Goal: Find specific page/section: Find specific page/section

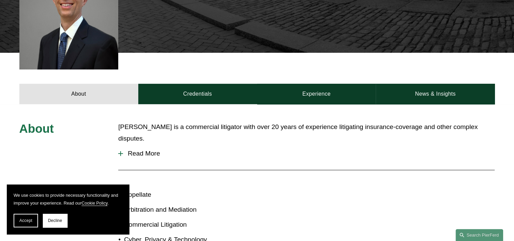
scroll to position [237, 0]
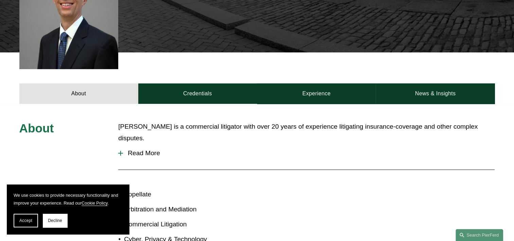
click at [149, 149] on span "Read More" at bounding box center [309, 152] width 372 height 7
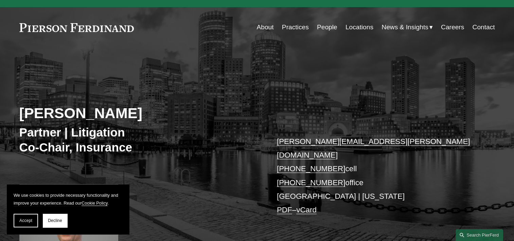
scroll to position [0, 0]
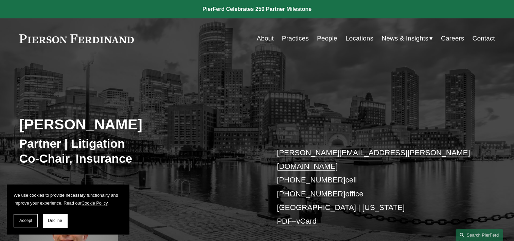
click at [303, 39] on link "Practices" at bounding box center [295, 38] width 27 height 13
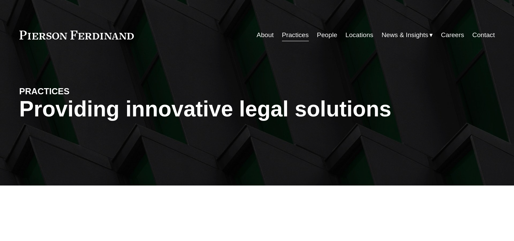
click at [325, 39] on link "People" at bounding box center [327, 35] width 20 height 13
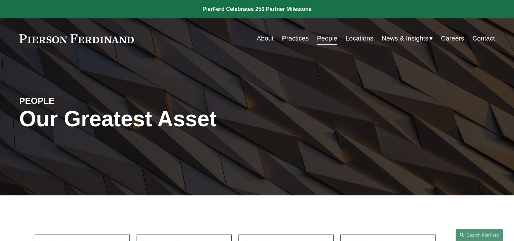
drag, startPoint x: 0, startPoint y: 0, endPoint x: 325, endPoint y: 35, distance: 327.2
click at [325, 35] on link "People" at bounding box center [327, 38] width 20 height 13
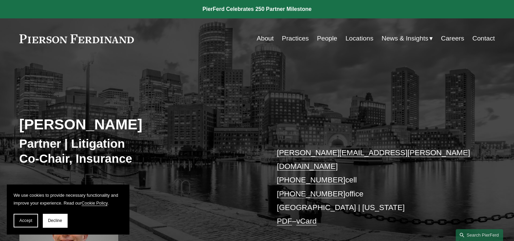
click at [325, 39] on link "People" at bounding box center [327, 38] width 20 height 13
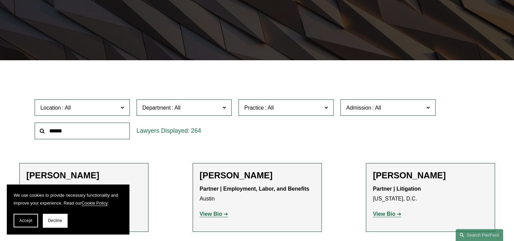
scroll to position [136, 0]
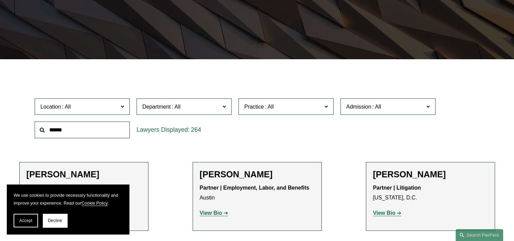
click at [88, 132] on input "text" at bounding box center [82, 129] width 95 height 17
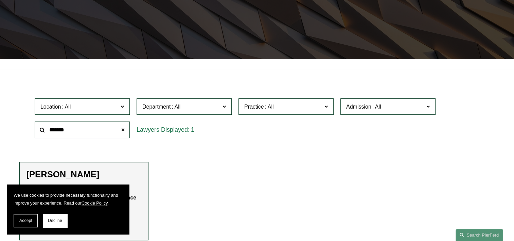
type input "*******"
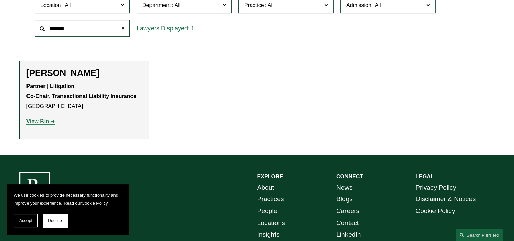
scroll to position [238, 0]
